Goal: Information Seeking & Learning: Learn about a topic

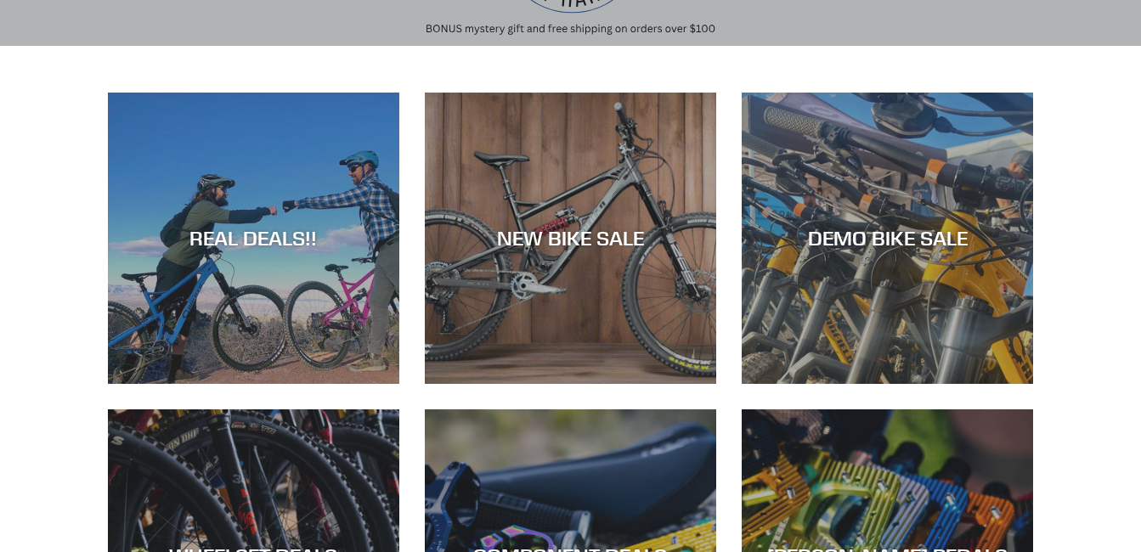
scroll to position [272, 0]
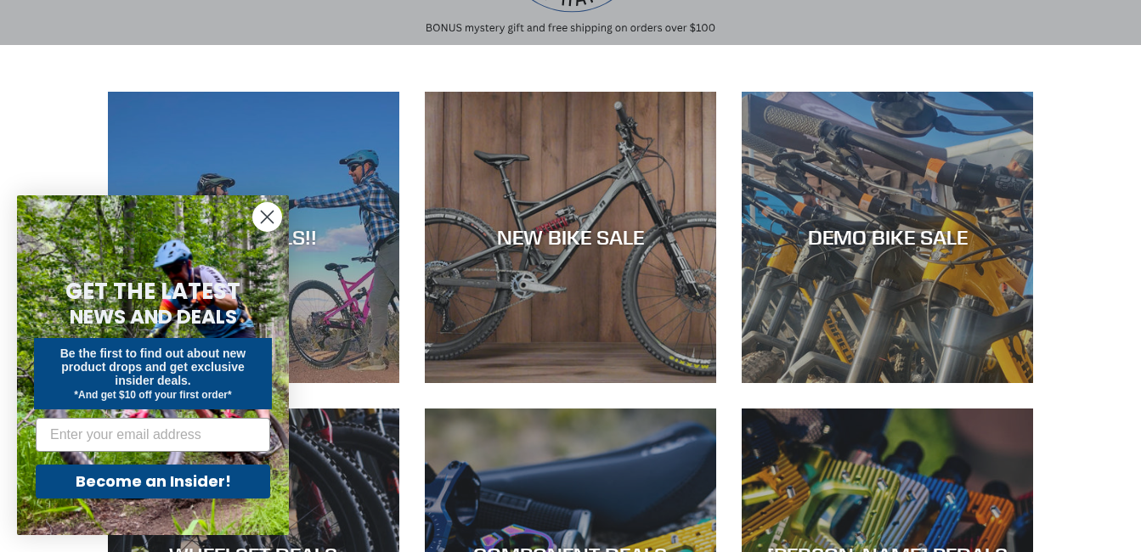
click at [268, 208] on circle "Close dialog" at bounding box center [267, 217] width 28 height 28
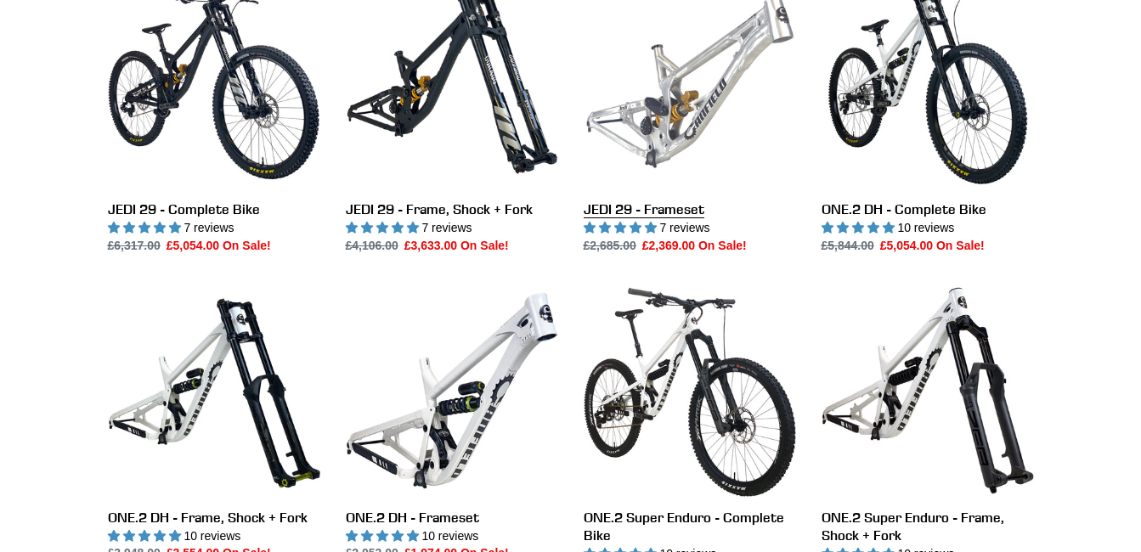
scroll to position [1495, 0]
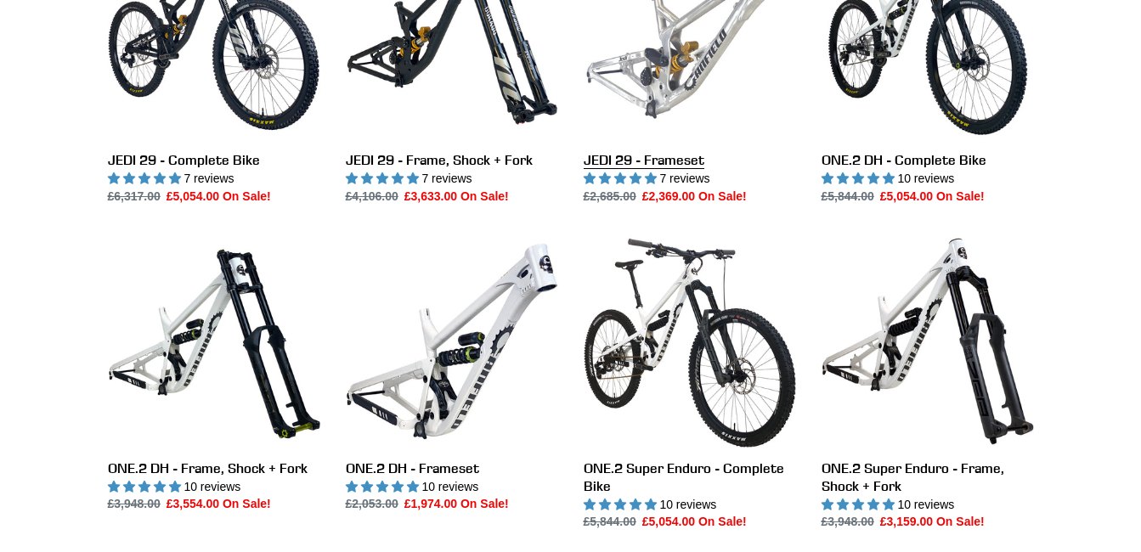
click at [649, 161] on link "JEDI 29 - Frameset" at bounding box center [690, 66] width 212 height 279
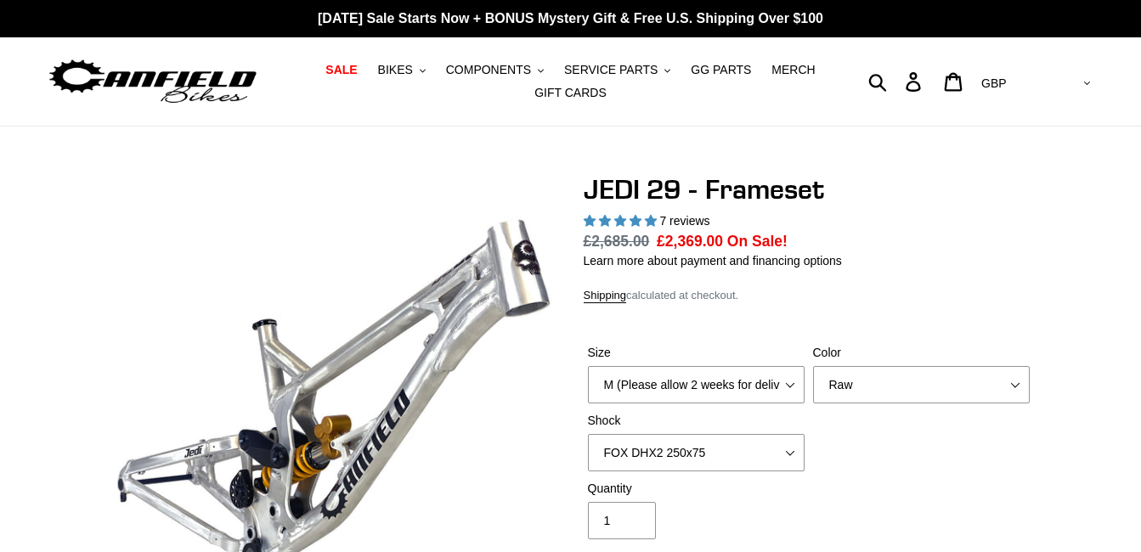
select select "highest-rating"
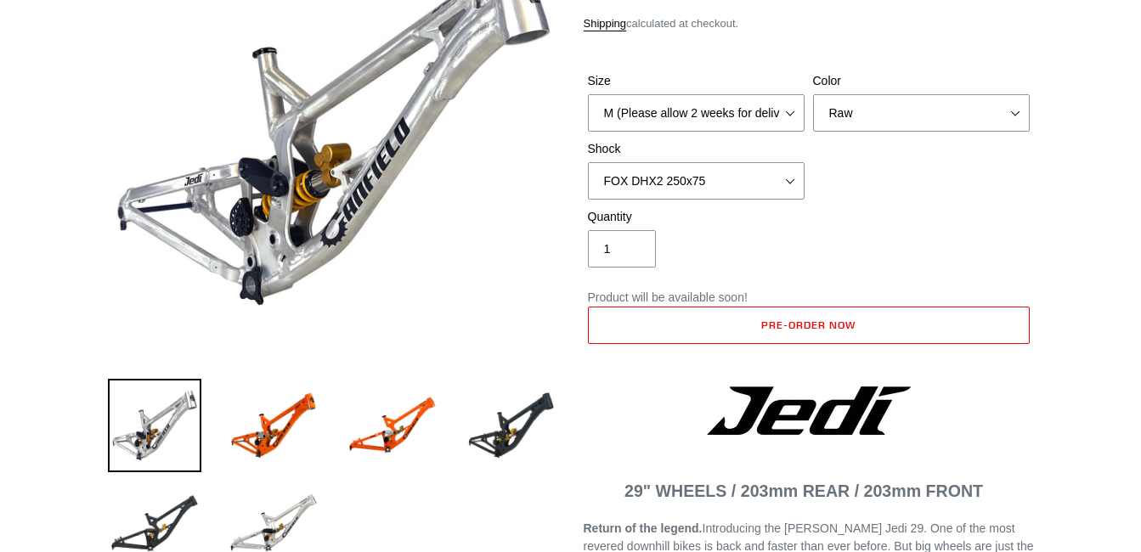
scroll to position [306, 0]
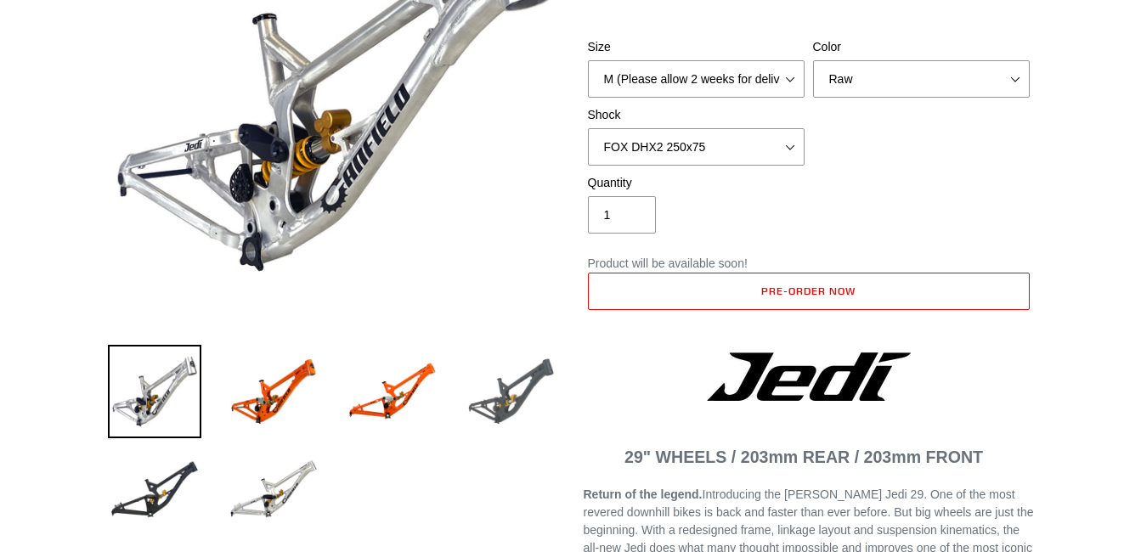
click at [539, 374] on img at bounding box center [511, 391] width 93 height 93
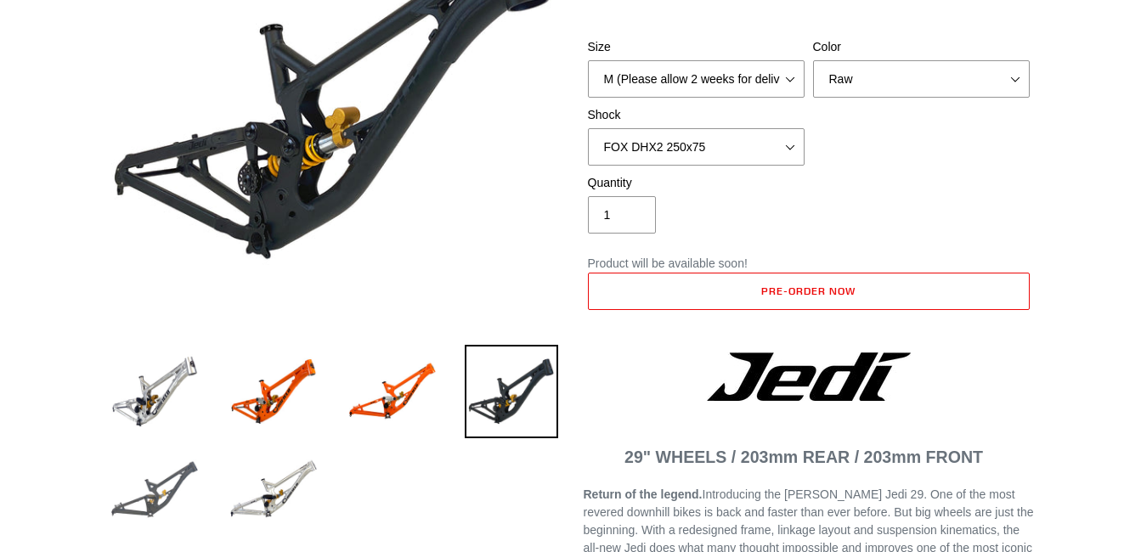
click at [175, 482] on img at bounding box center [154, 489] width 93 height 93
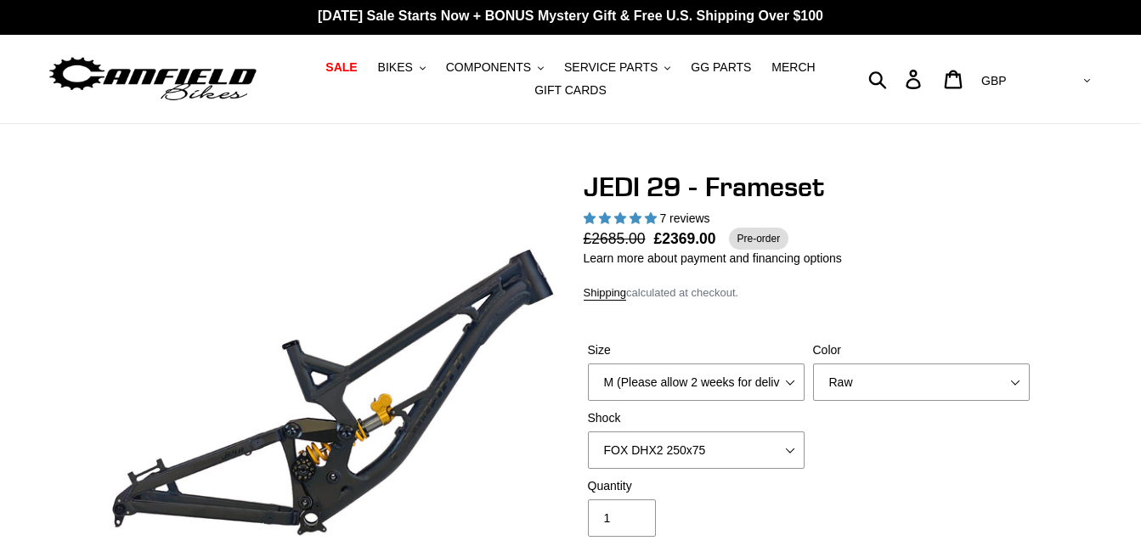
scroll to position [0, 0]
